Goal: Information Seeking & Learning: Learn about a topic

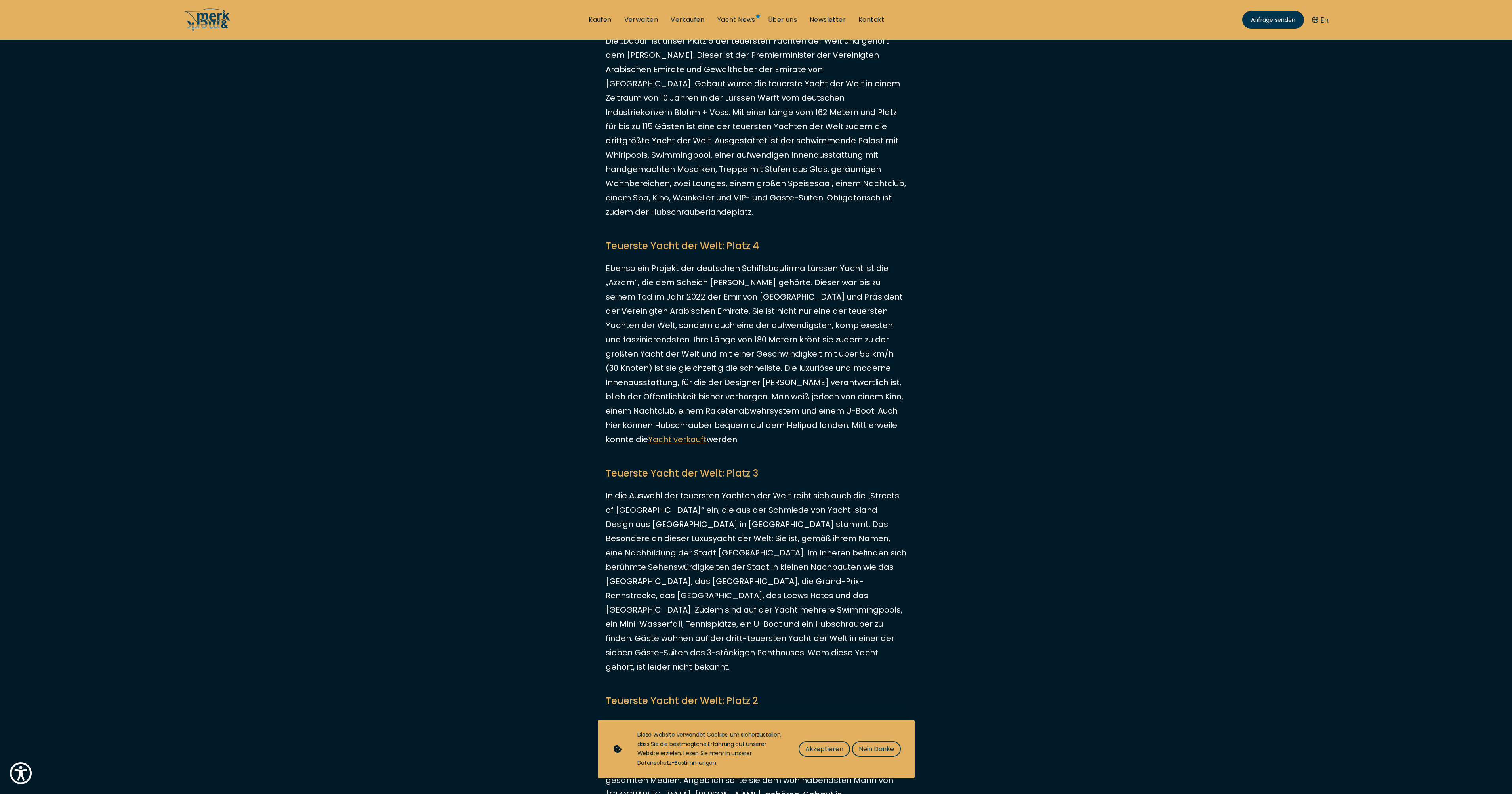
scroll to position [753, 0]
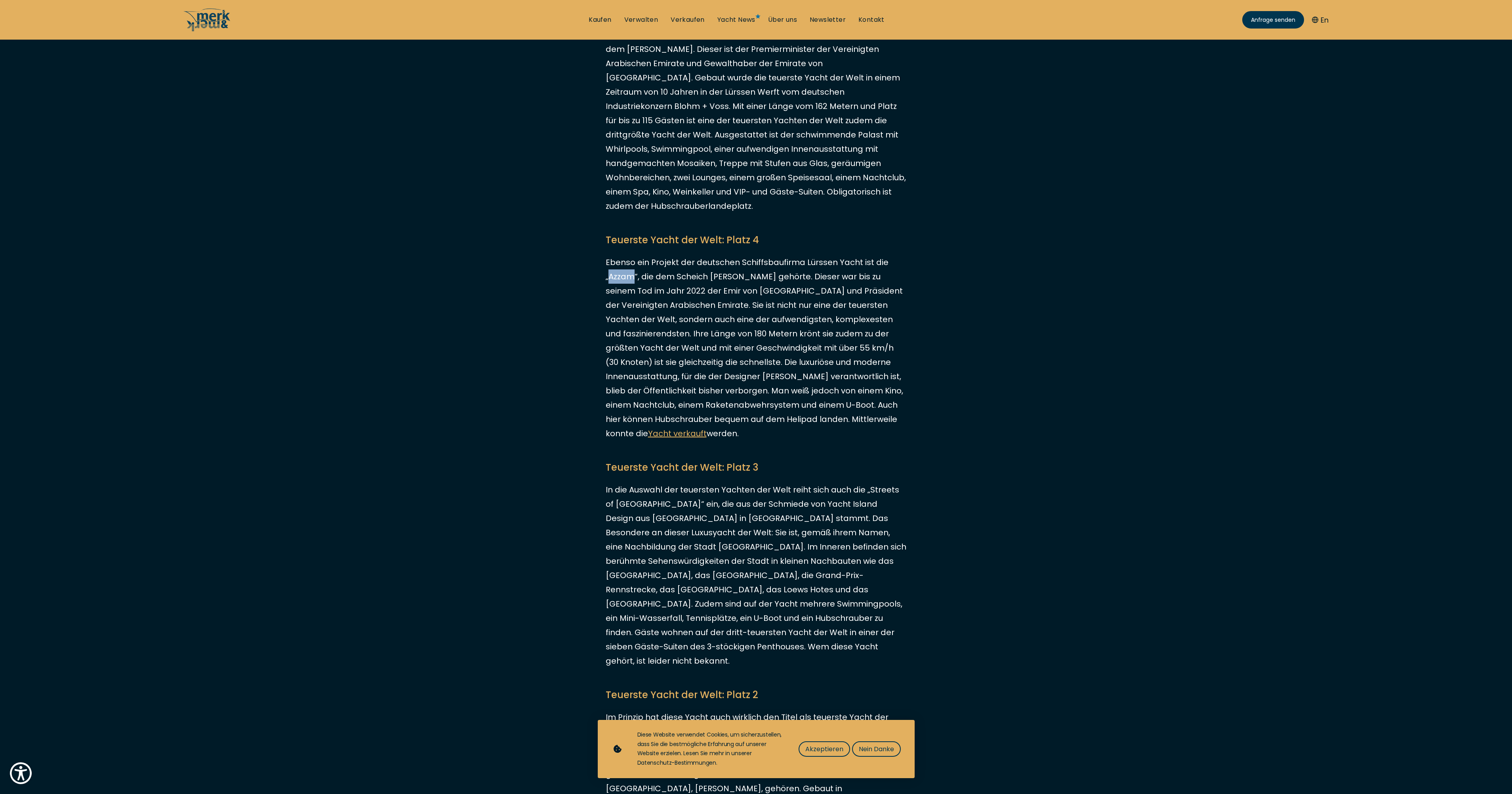
drag, startPoint x: 609, startPoint y: 277, endPoint x: 635, endPoint y: 279, distance: 26.1
click at [635, 279] on p "Ebenso ein Projekt der deutschen Schiffsbaufirma Lürssen Yacht ist die „Azzam“,…" at bounding box center [756, 348] width 301 height 186
drag, startPoint x: 635, startPoint y: 279, endPoint x: 629, endPoint y: 278, distance: 6.1
copy p "Azzam"
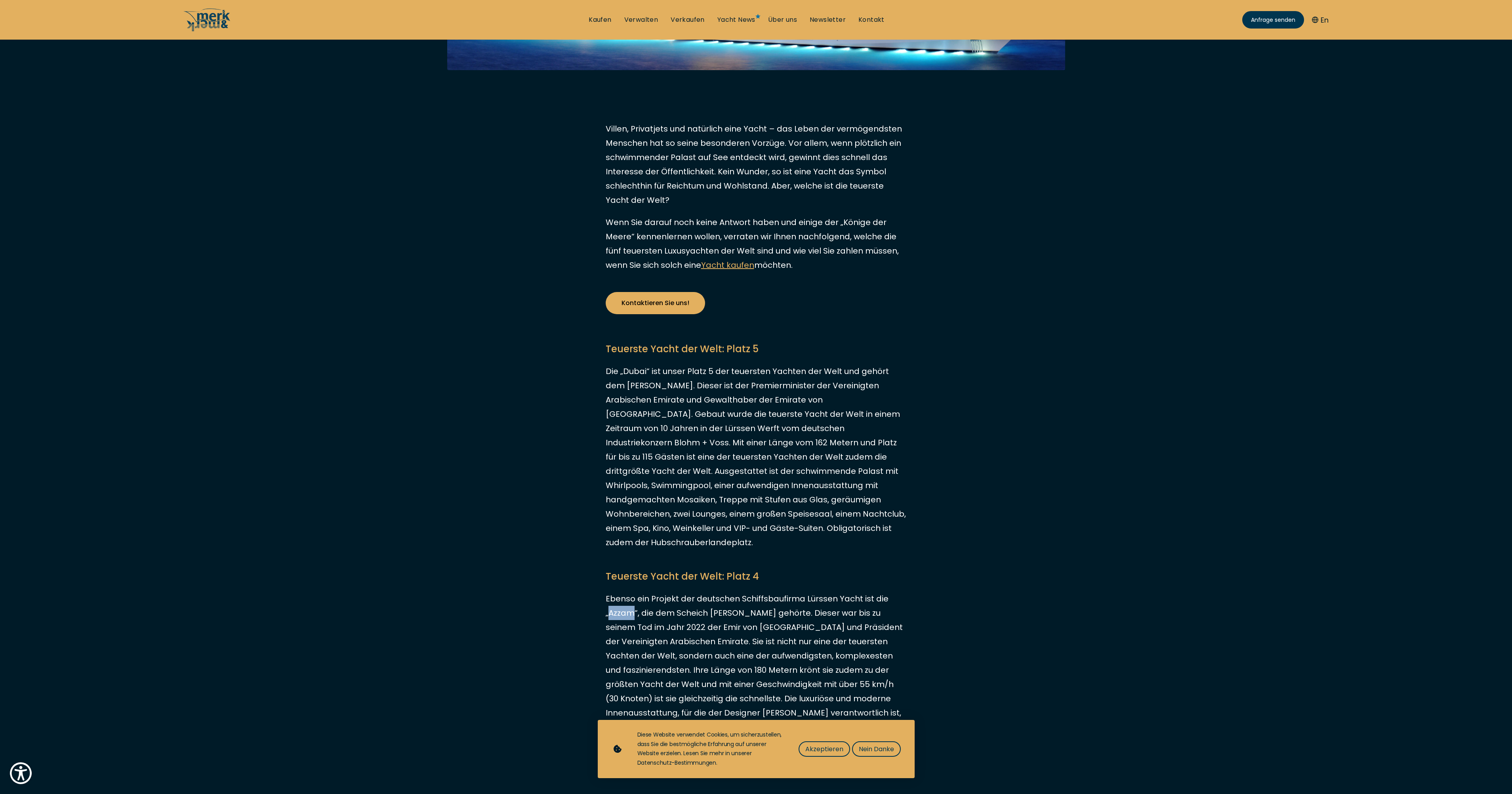
scroll to position [409, 0]
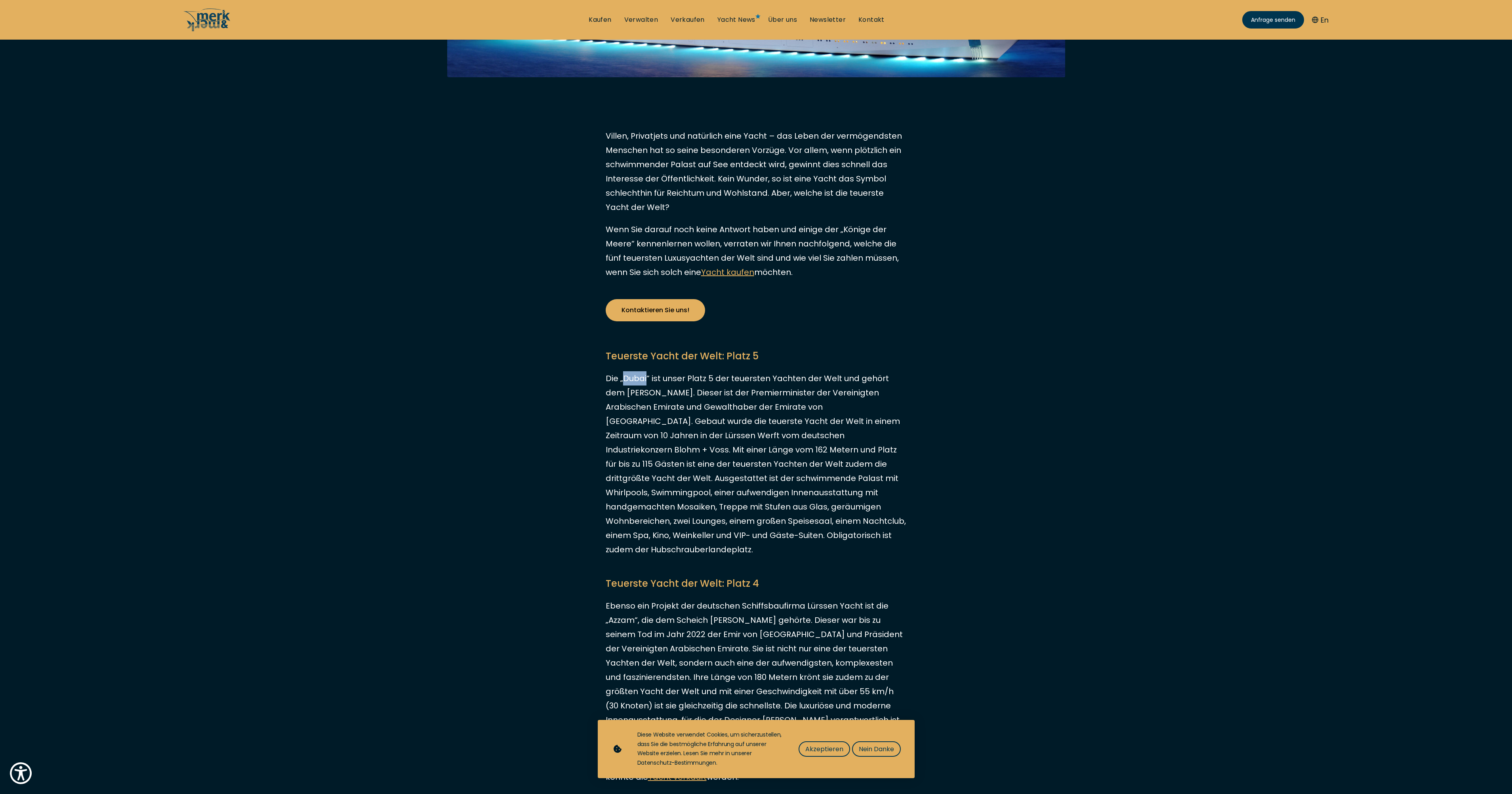
drag, startPoint x: 625, startPoint y: 379, endPoint x: 646, endPoint y: 377, distance: 21.1
click at [646, 377] on p "Die „Dubai“ ist unser Platz 5 der teuersten Yachten der Welt und gehört dem [PE…" at bounding box center [756, 464] width 301 height 186
drag, startPoint x: 646, startPoint y: 377, endPoint x: 638, endPoint y: 377, distance: 8.0
copy p "[GEOGRAPHIC_DATA]"
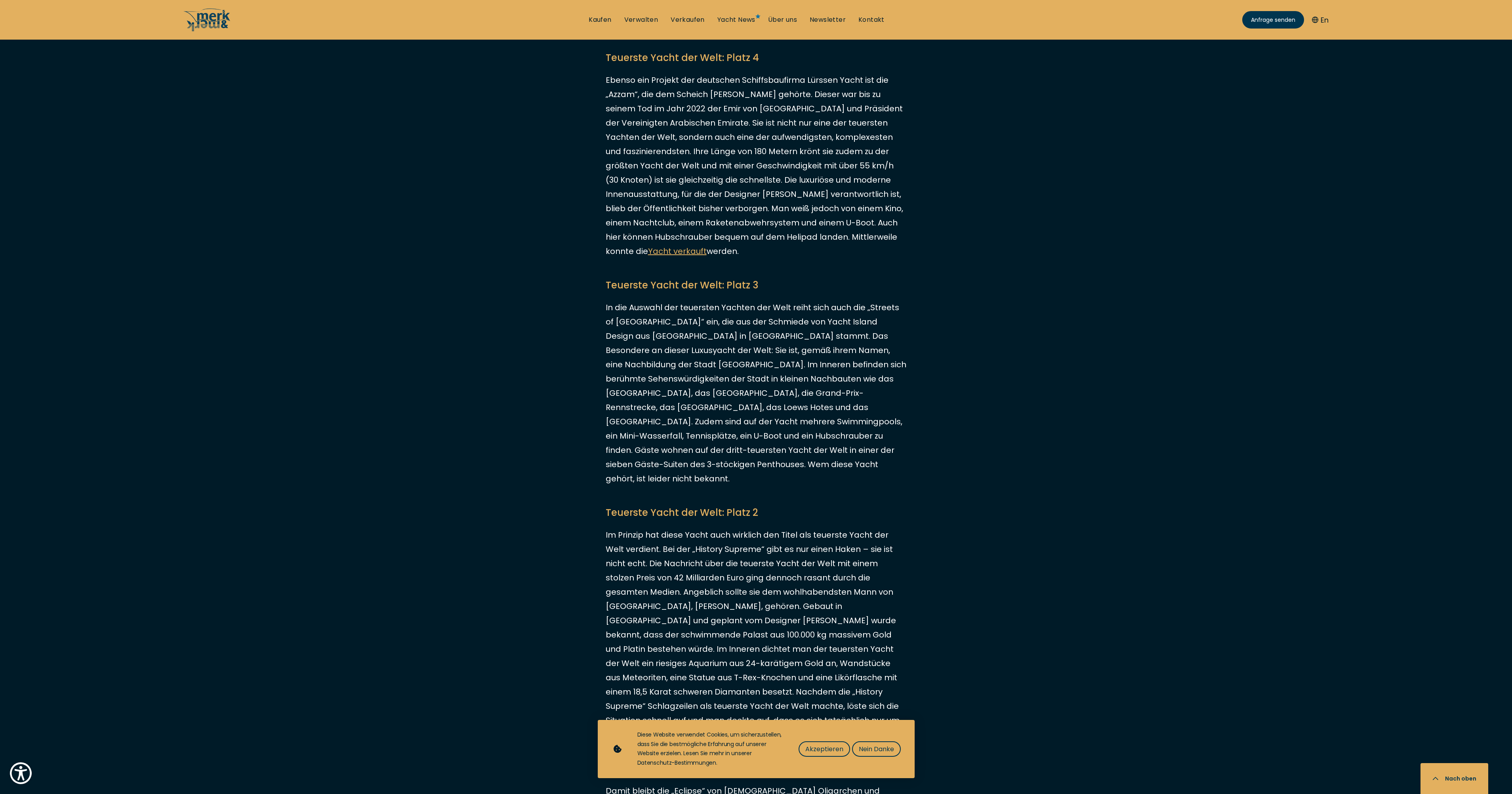
scroll to position [938, 0]
drag, startPoint x: 866, startPoint y: 308, endPoint x: 637, endPoint y: 318, distance: 229.2
click at [637, 318] on p "In die Auswahl der teuersten Yachten der Welt reiht sich auch die „Streets of […" at bounding box center [756, 391] width 301 height 186
drag, startPoint x: 637, startPoint y: 318, endPoint x: 628, endPoint y: 320, distance: 9.2
copy p "Streets of [GEOGRAPHIC_DATA]"
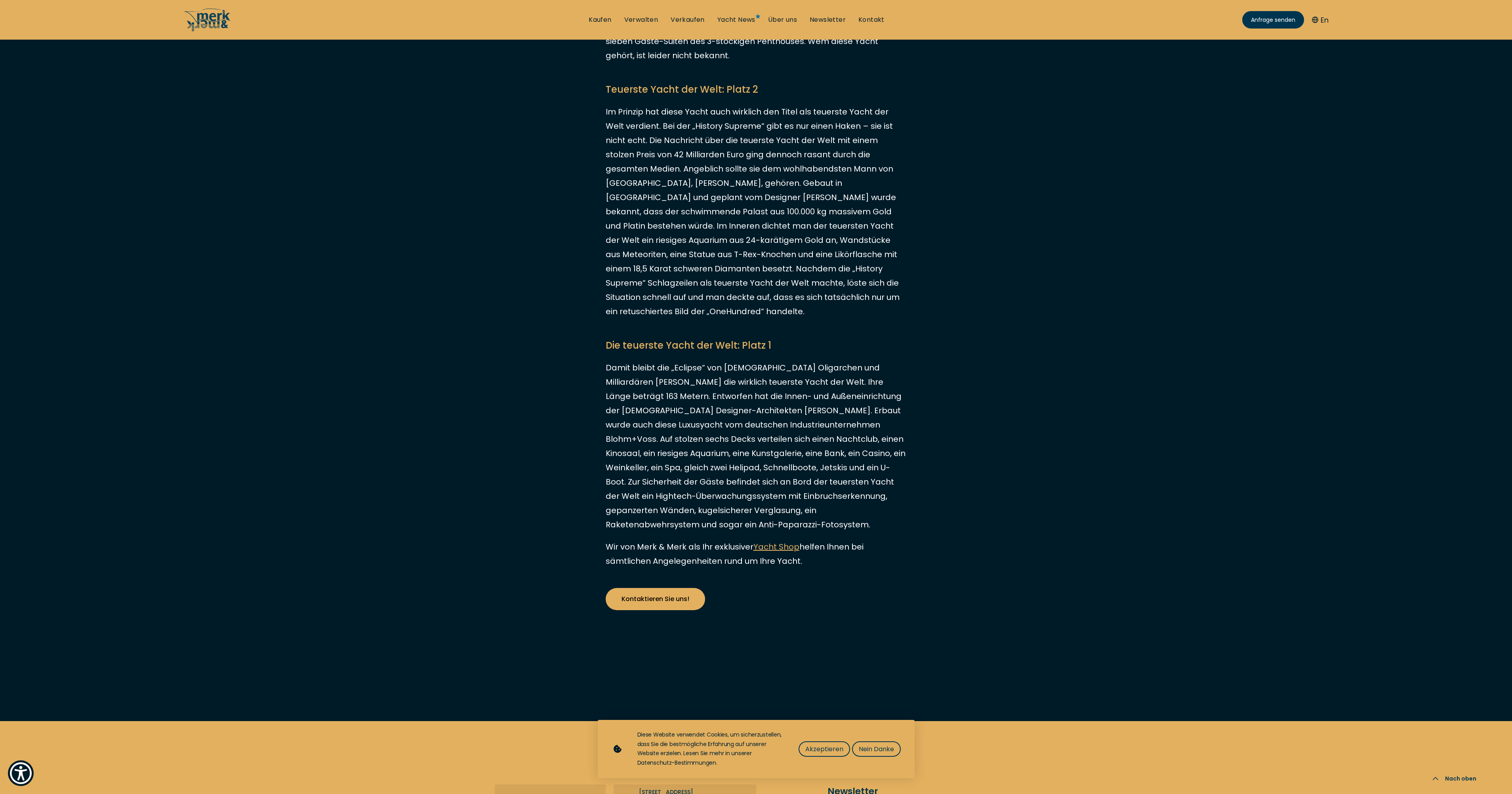
scroll to position [1361, 0]
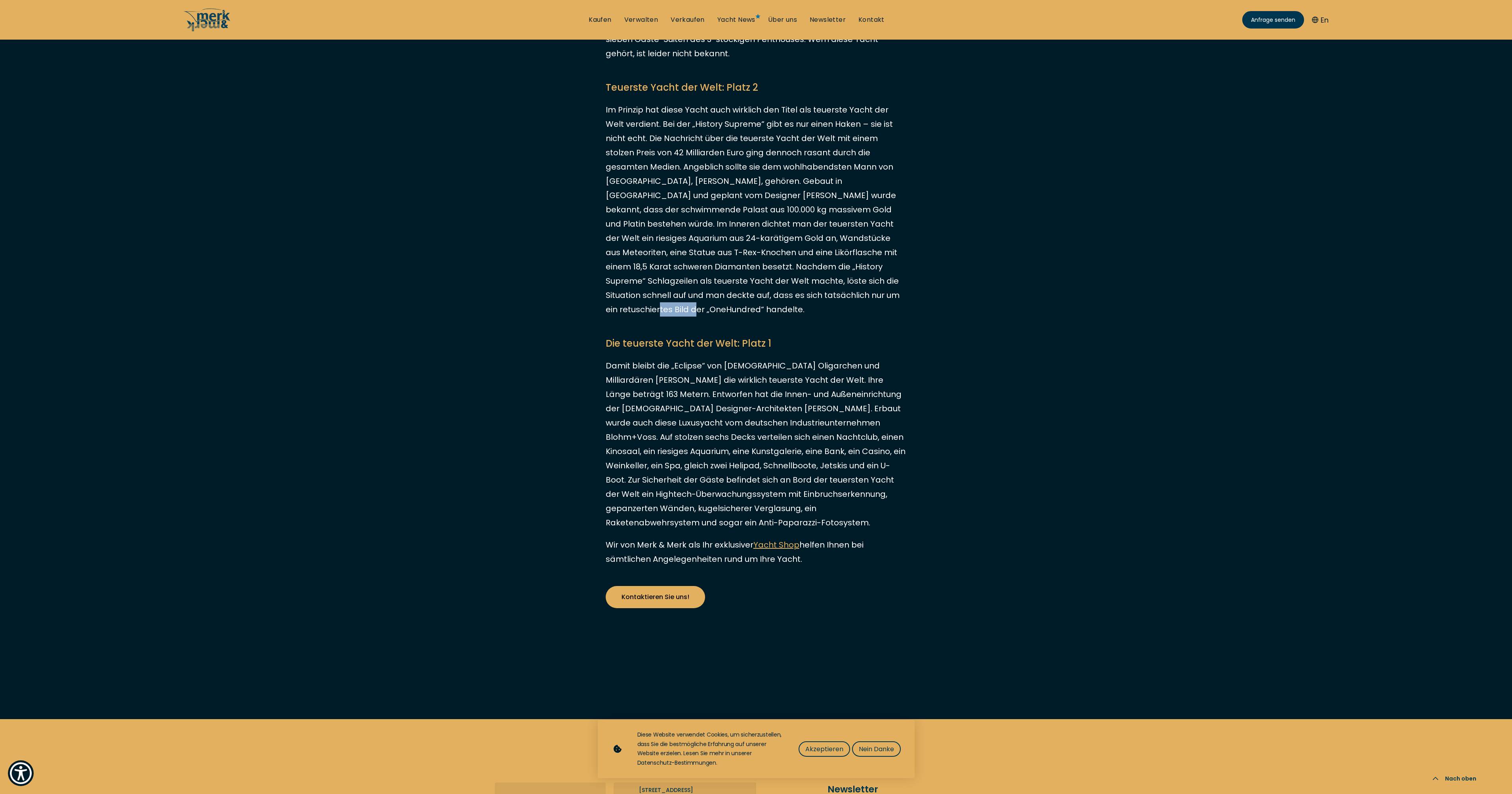
drag, startPoint x: 739, startPoint y: 268, endPoint x: 788, endPoint y: 265, distance: 49.1
click at [788, 265] on p "Im Prinzip hat diese Yacht auch wirklich den Titel als teuerste Yacht der Welt …" at bounding box center [756, 210] width 301 height 214
drag, startPoint x: 788, startPoint y: 265, endPoint x: 770, endPoint y: 267, distance: 18.1
copy p "OneHundred"
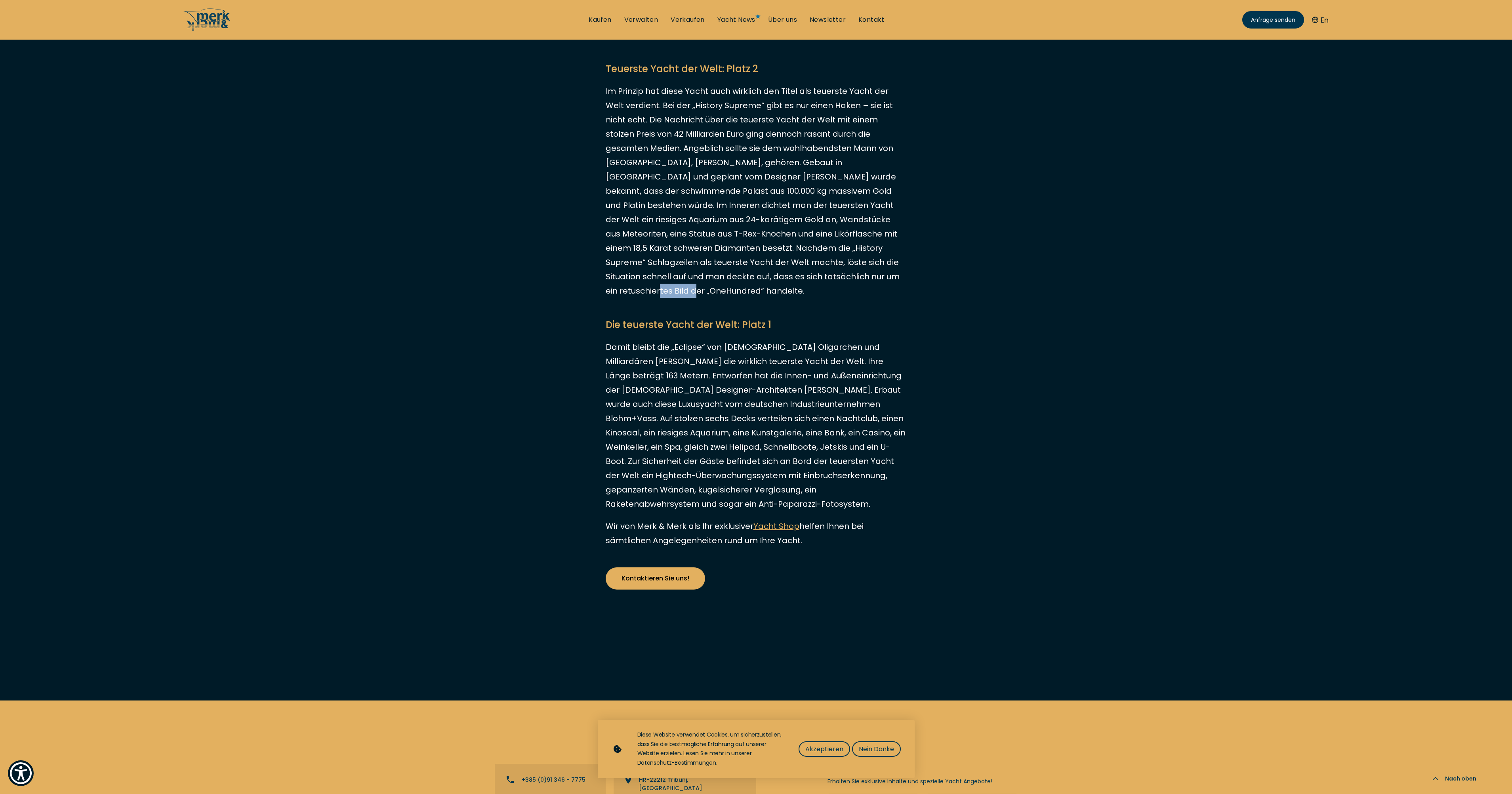
scroll to position [1400, 0]
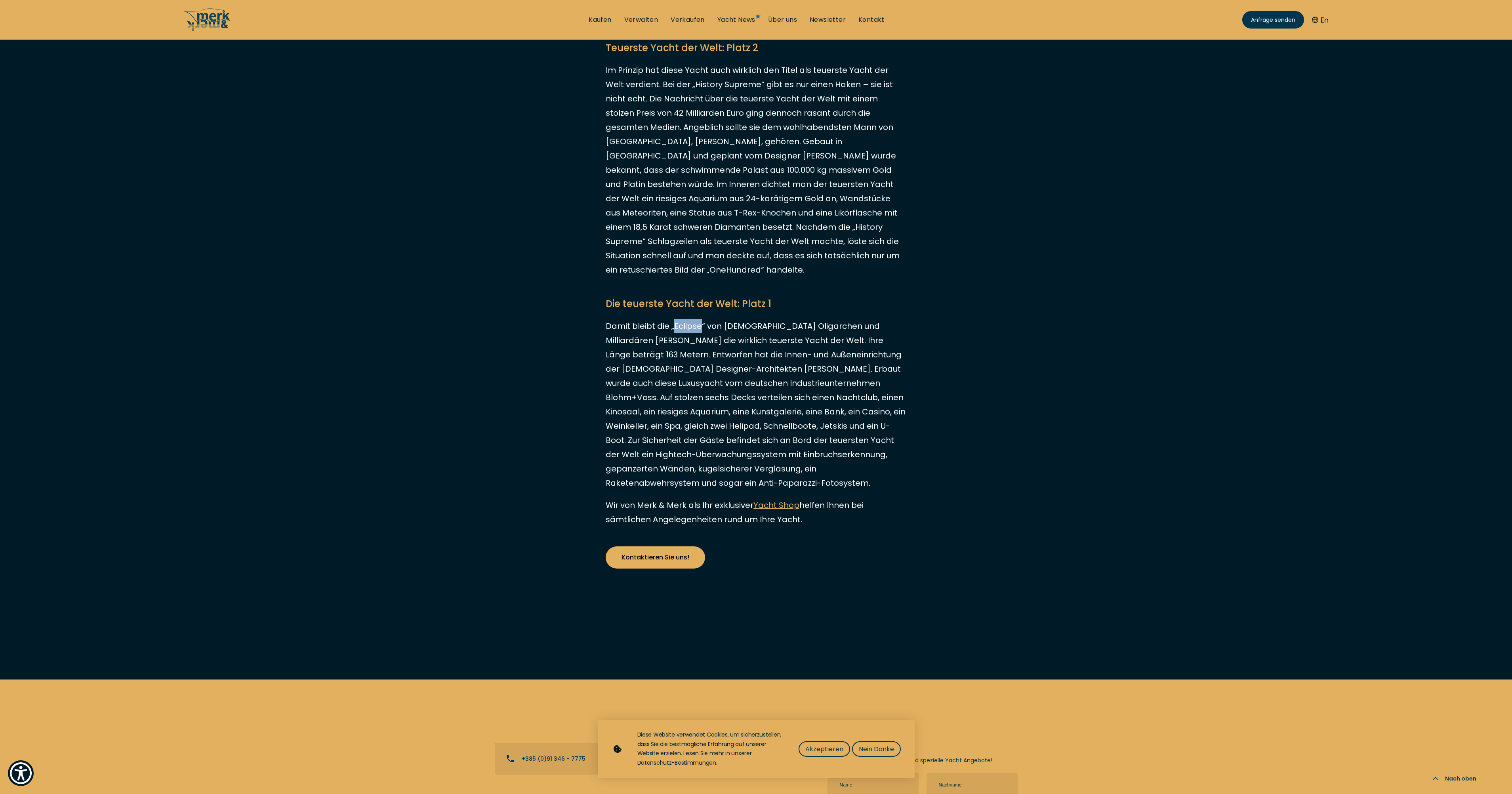
drag, startPoint x: 675, startPoint y: 283, endPoint x: 701, endPoint y: 282, distance: 26.0
click at [701, 319] on p "Damit bleibt die „Eclipse“ von [DEMOGRAPHIC_DATA] Oligarchen und Milliardären […" at bounding box center [756, 405] width 301 height 171
drag, startPoint x: 701, startPoint y: 282, endPoint x: 693, endPoint y: 284, distance: 8.2
copy p "Eclipse"
